Goal: Use online tool/utility: Utilize a website feature to perform a specific function

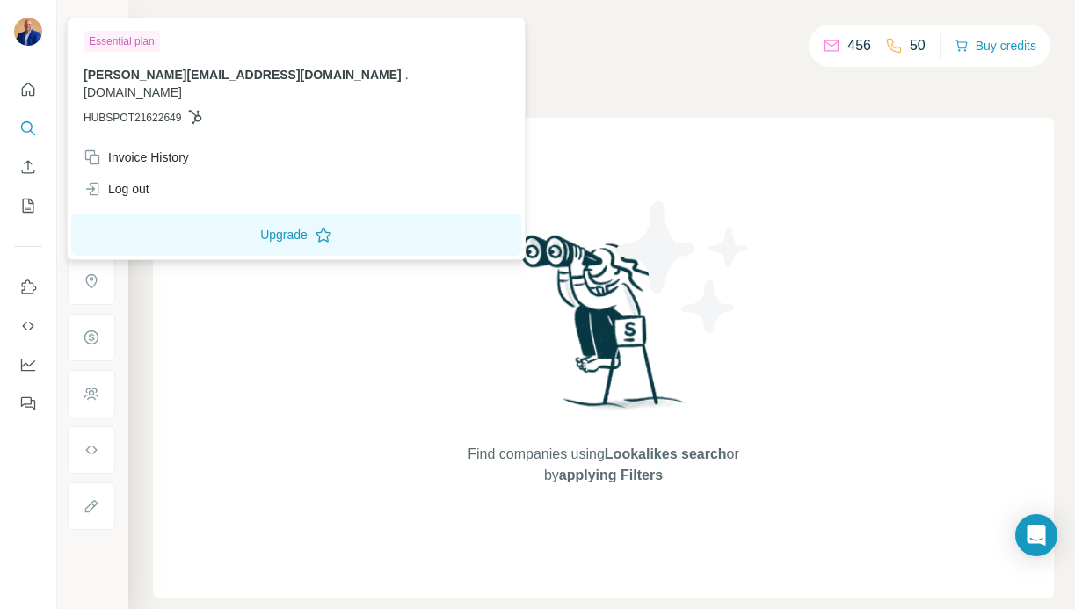
click at [32, 33] on img at bounding box center [28, 32] width 28 height 28
click at [33, 171] on icon "Enrich CSV" at bounding box center [28, 167] width 18 height 18
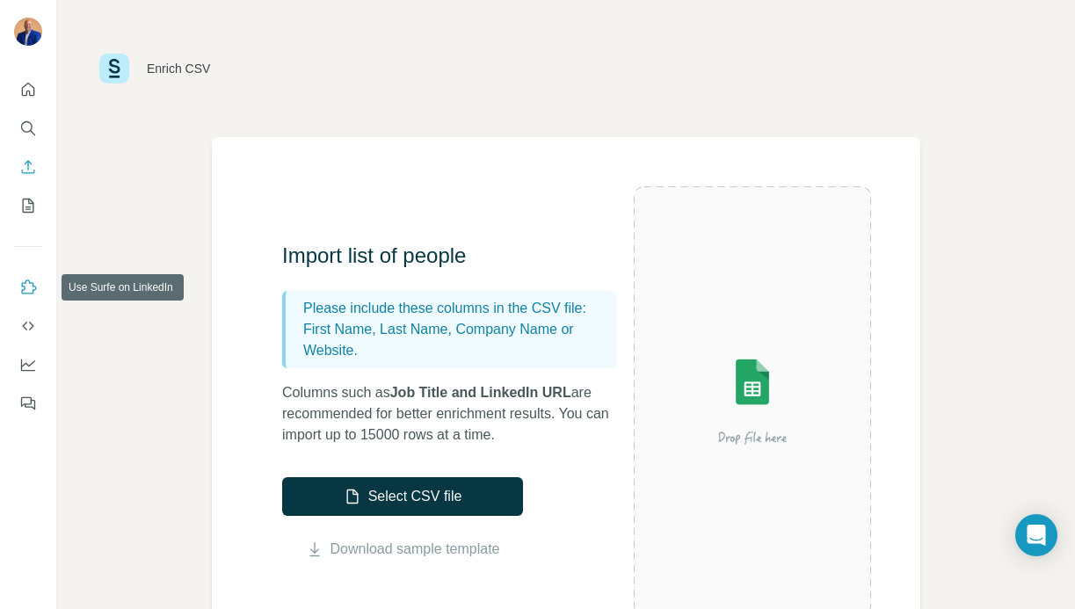
click at [24, 292] on icon "Use Surfe on LinkedIn" at bounding box center [28, 288] width 18 height 18
click at [22, 369] on icon "Dashboard" at bounding box center [28, 365] width 18 height 18
